Goal: Task Accomplishment & Management: Manage account settings

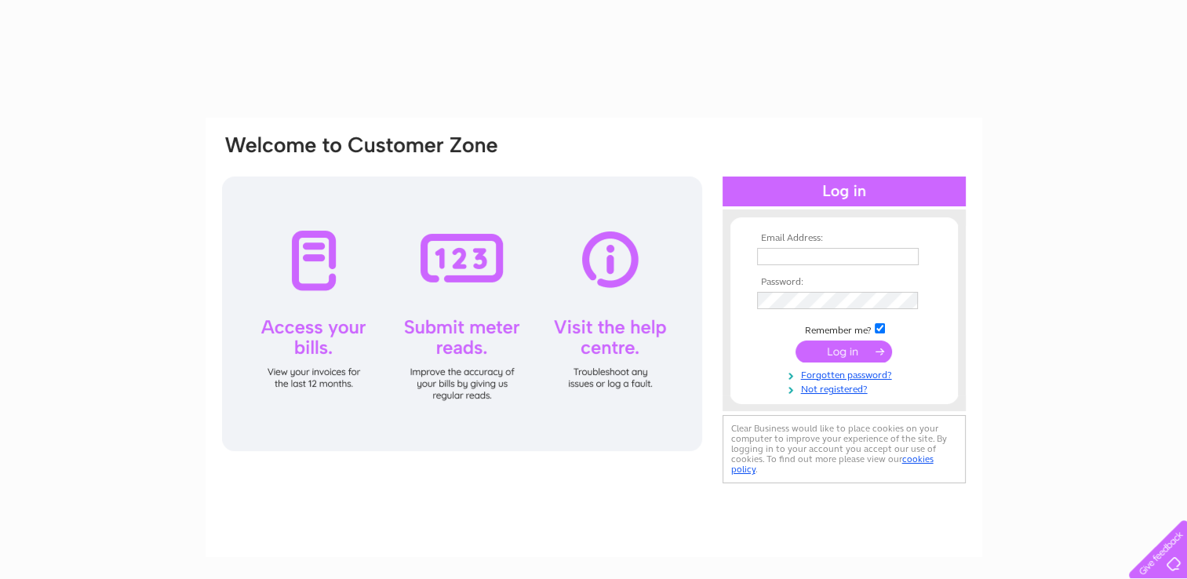
type input "[PERSON_NAME][EMAIL_ADDRESS][PERSON_NAME][DOMAIN_NAME]"
click at [837, 356] on input "submit" at bounding box center [844, 352] width 97 height 22
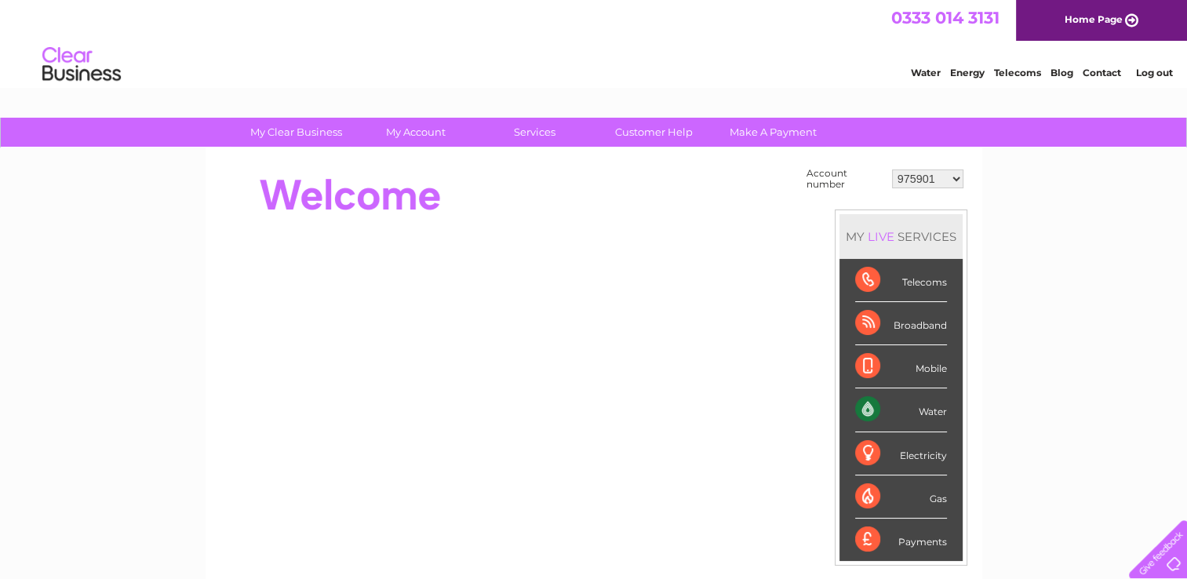
click at [954, 179] on select "975901 30294475 30295166 30307800 30311213 30317106" at bounding box center [927, 179] width 71 height 19
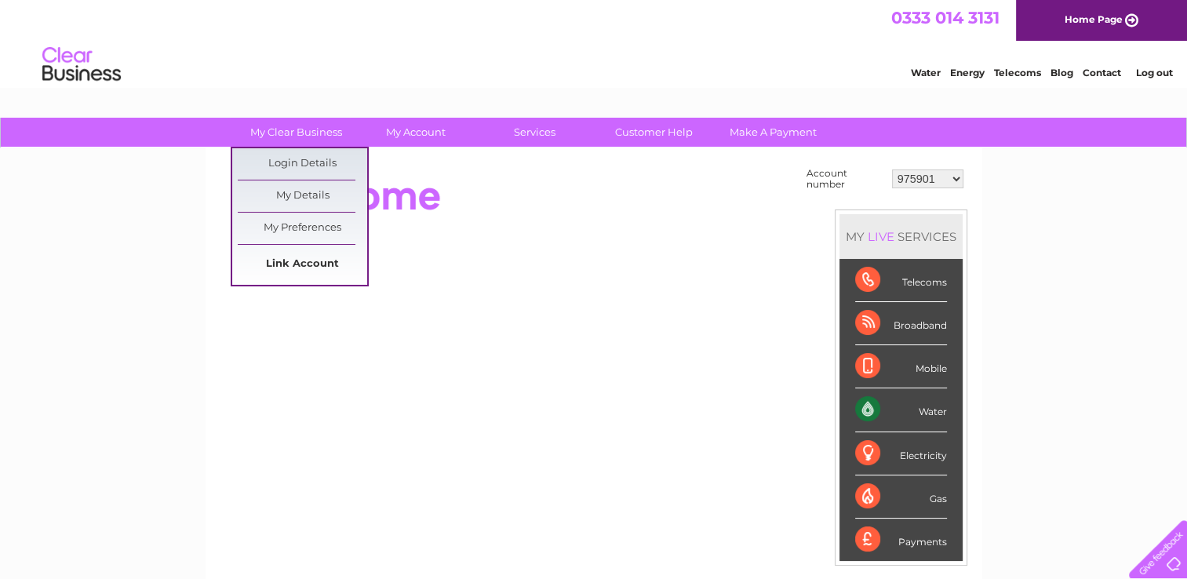
click at [283, 257] on link "Link Account" at bounding box center [303, 264] width 130 height 31
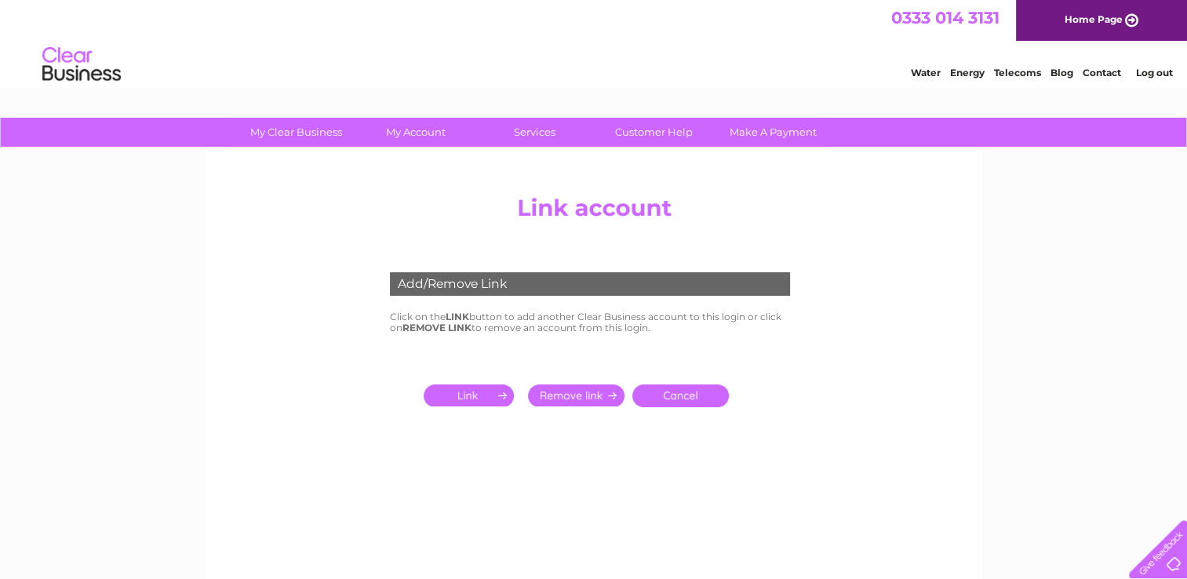
click at [465, 396] on input "submit" at bounding box center [472, 396] width 97 height 22
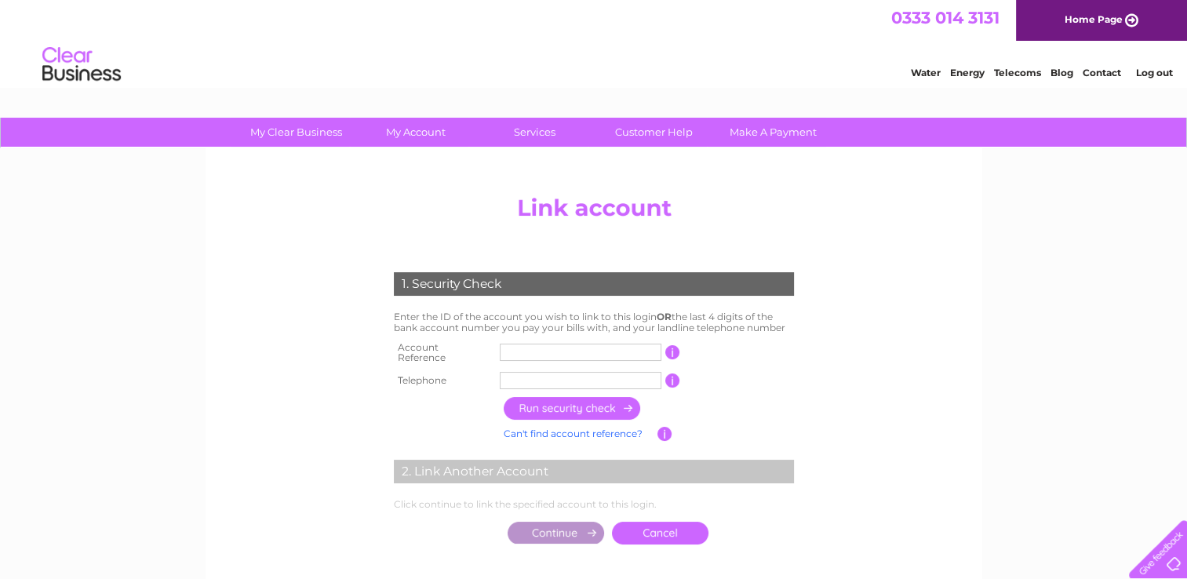
click at [557, 348] on input "text" at bounding box center [581, 352] width 162 height 17
type input "30280254"
click at [594, 375] on input "text" at bounding box center [581, 380] width 162 height 17
type input "07872400917"
click at [546, 403] on input "button" at bounding box center [573, 408] width 138 height 23
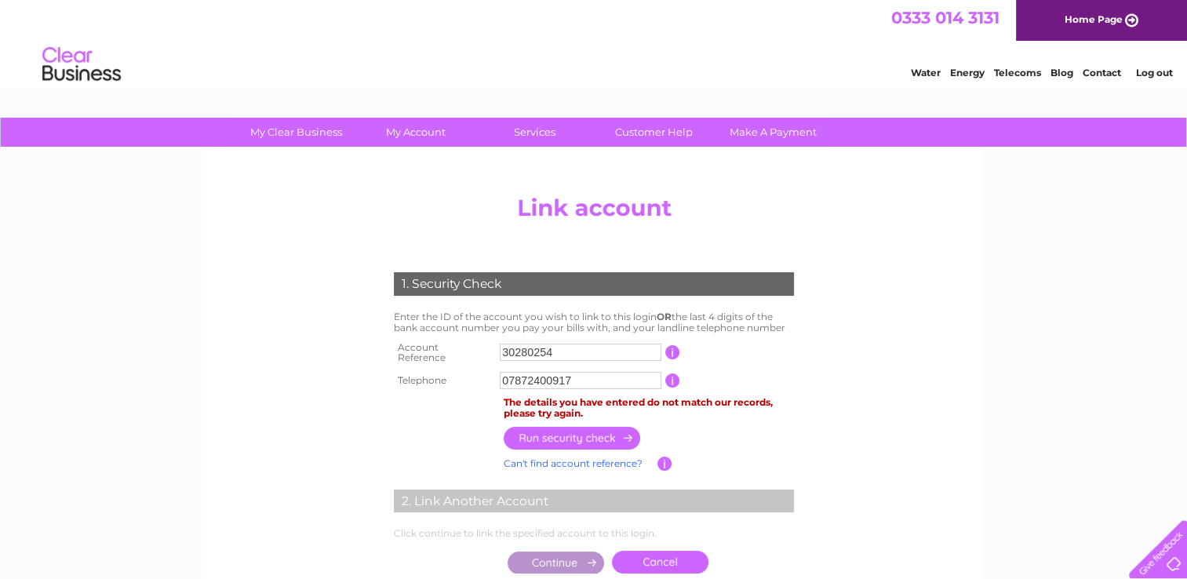
drag, startPoint x: 567, startPoint y: 346, endPoint x: 480, endPoint y: 335, distance: 87.8
click at [480, 335] on div "1. Security Check Enter the ID of the account you wish to link to this login OR…" at bounding box center [593, 419] width 473 height 325
paste input "text"
type input "1120706"
click at [564, 434] on input "button" at bounding box center [573, 438] width 138 height 23
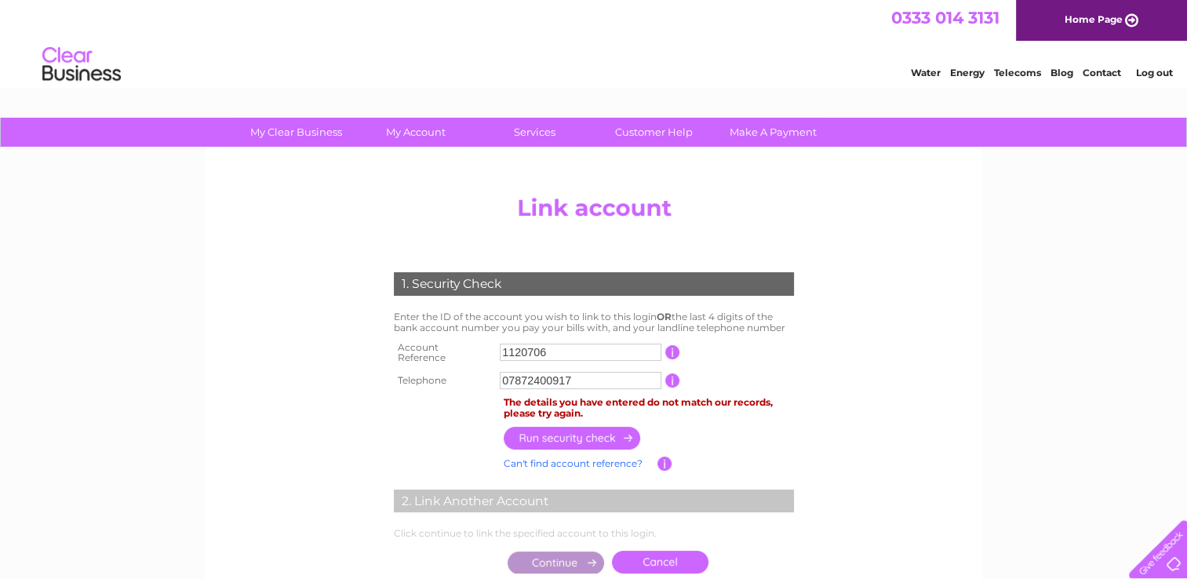
drag, startPoint x: 553, startPoint y: 377, endPoint x: 494, endPoint y: 381, distance: 58.3
click at [494, 381] on tr "Telephone 07872400917 1 of the landline telephone numbers you have given us" at bounding box center [594, 380] width 408 height 25
type input "07872400917"
click at [555, 430] on input "button" at bounding box center [573, 438] width 138 height 23
click at [808, 544] on div "1. Security Check Enter the ID of the account you wish to link to this login OR…" at bounding box center [593, 419] width 473 height 325
